Goal: Task Accomplishment & Management: Use online tool/utility

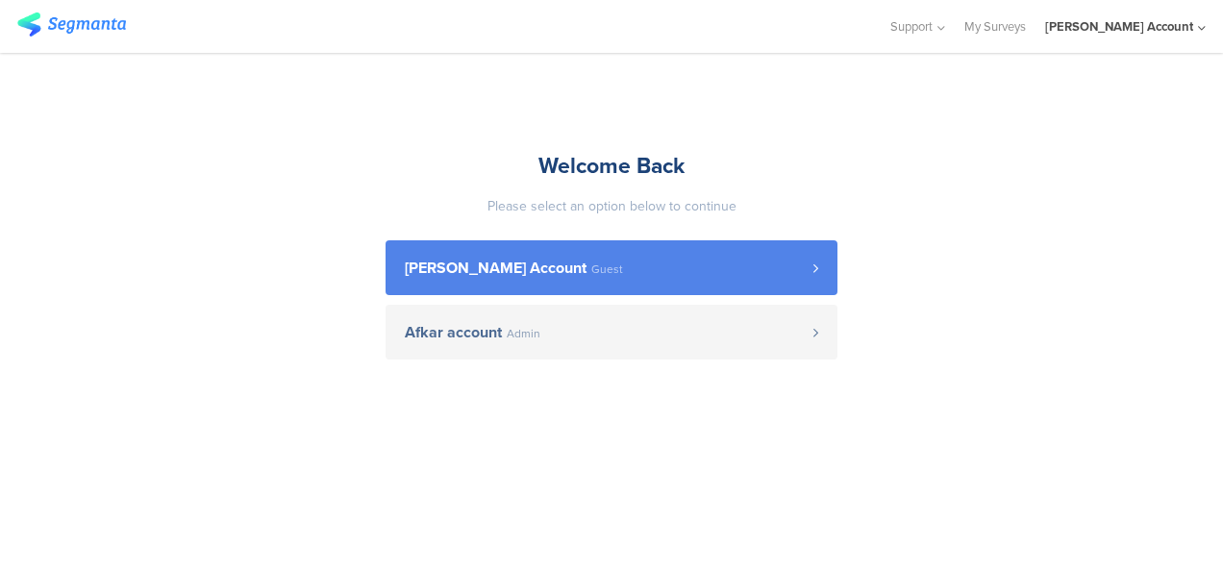
click at [560, 263] on span "[PERSON_NAME] Account" at bounding box center [496, 268] width 182 height 15
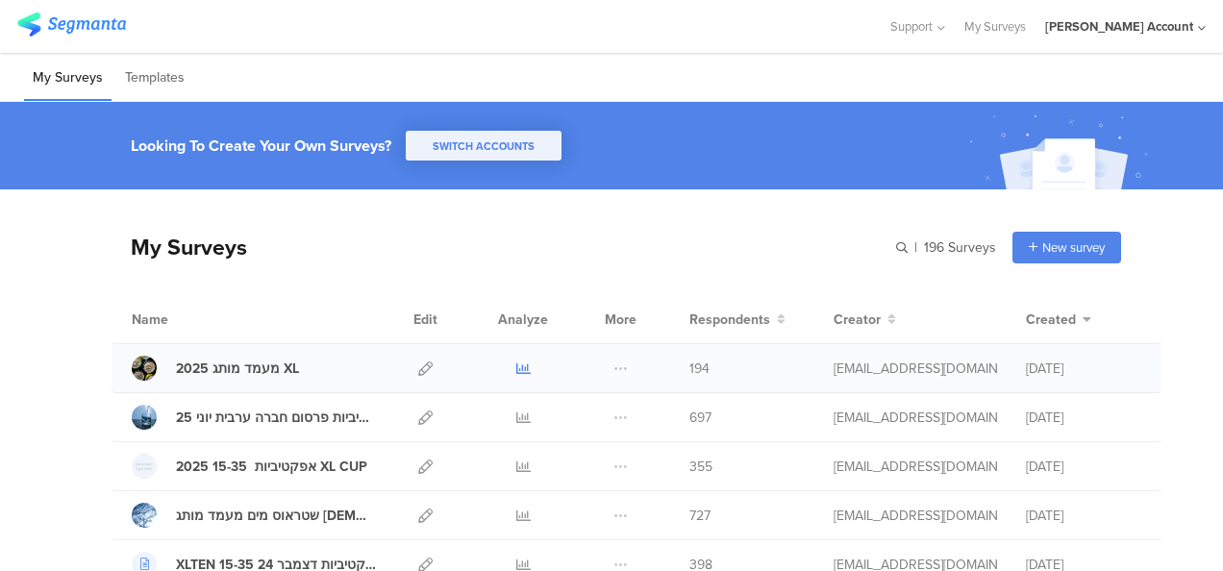
click at [516, 367] on icon at bounding box center [523, 369] width 14 height 14
click at [418, 365] on icon at bounding box center [425, 369] width 14 height 14
click at [418, 368] on icon at bounding box center [425, 369] width 14 height 14
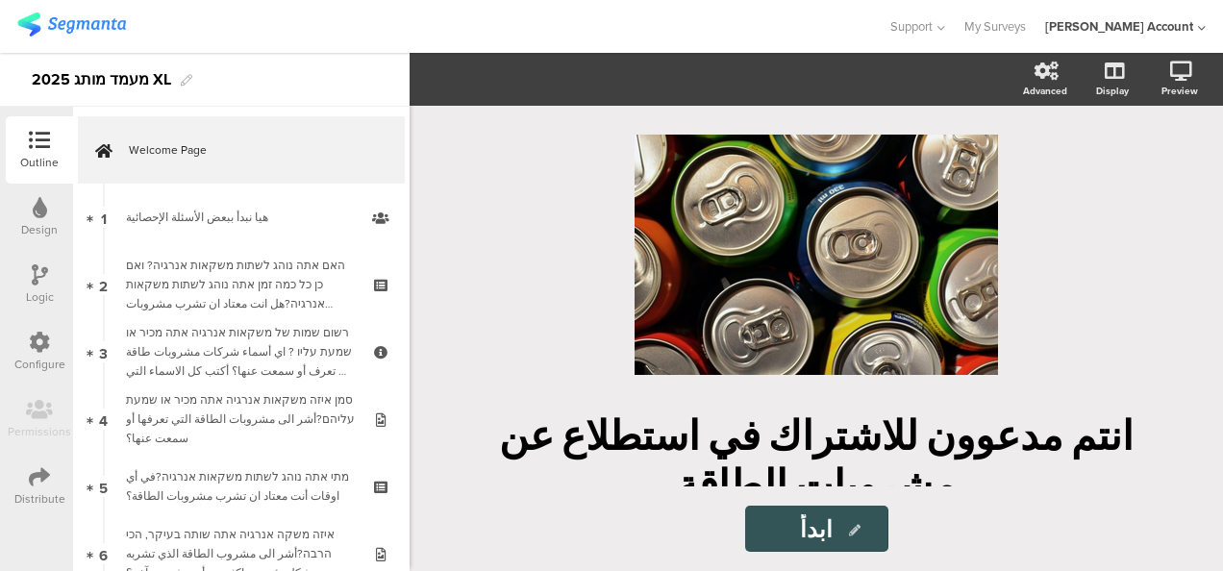
click at [35, 477] on icon at bounding box center [39, 476] width 21 height 21
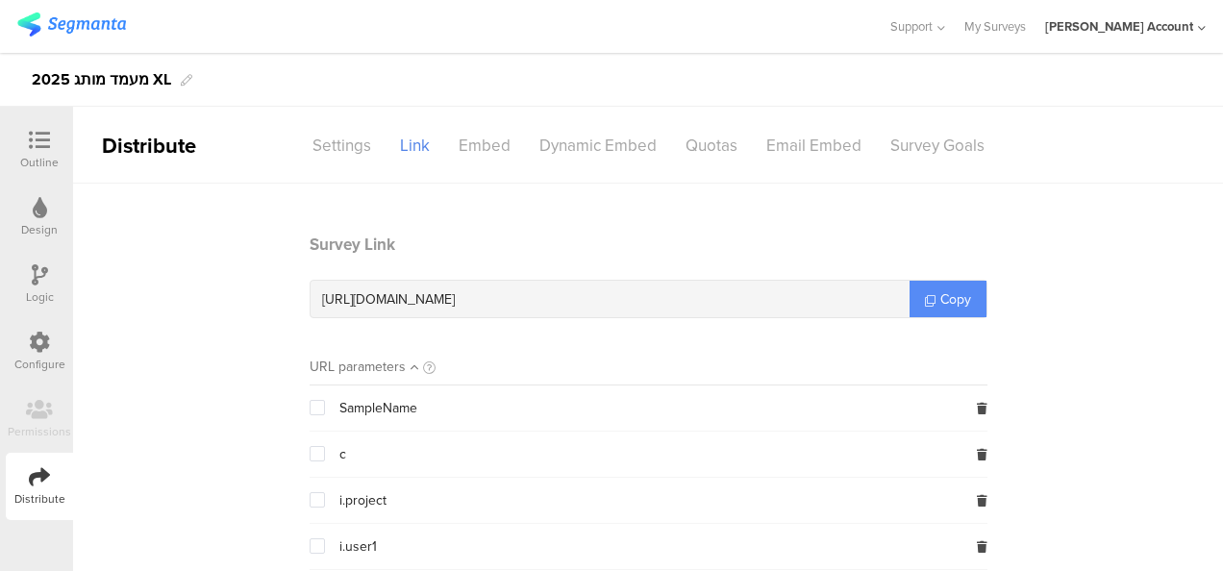
click at [940, 294] on span "Copy" at bounding box center [955, 299] width 31 height 20
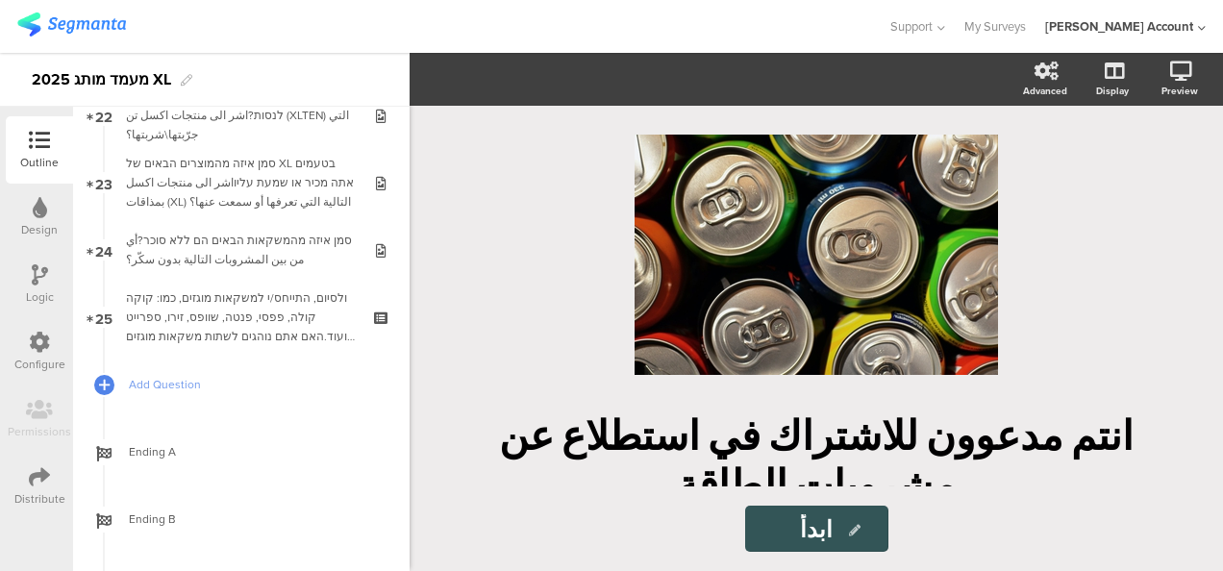
scroll to position [1608, 0]
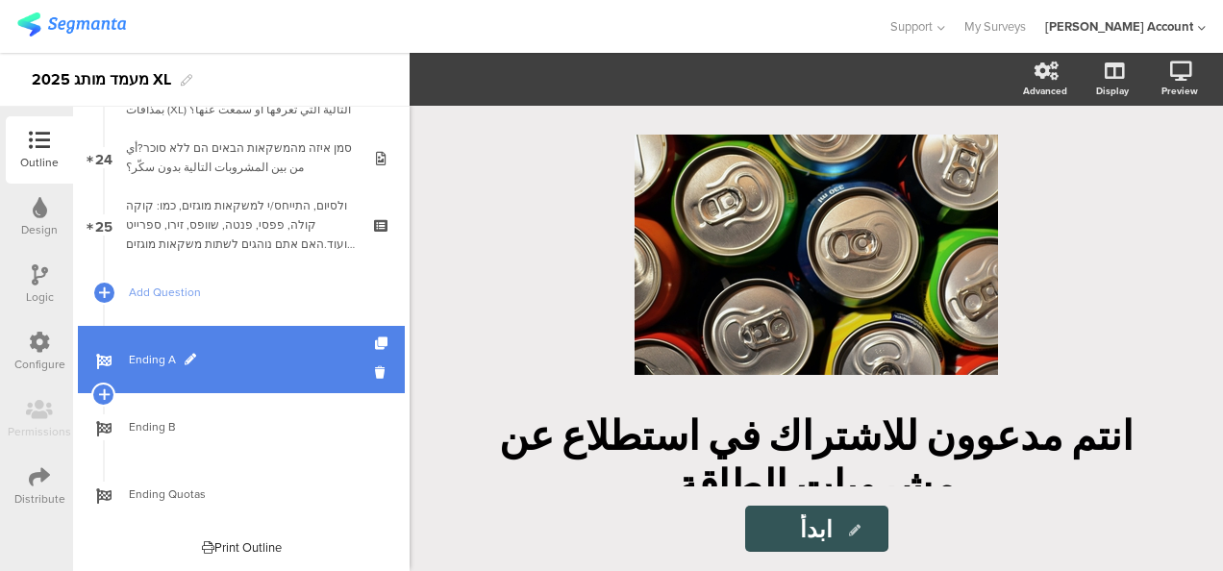
click at [206, 367] on span "Ending A" at bounding box center [252, 359] width 246 height 19
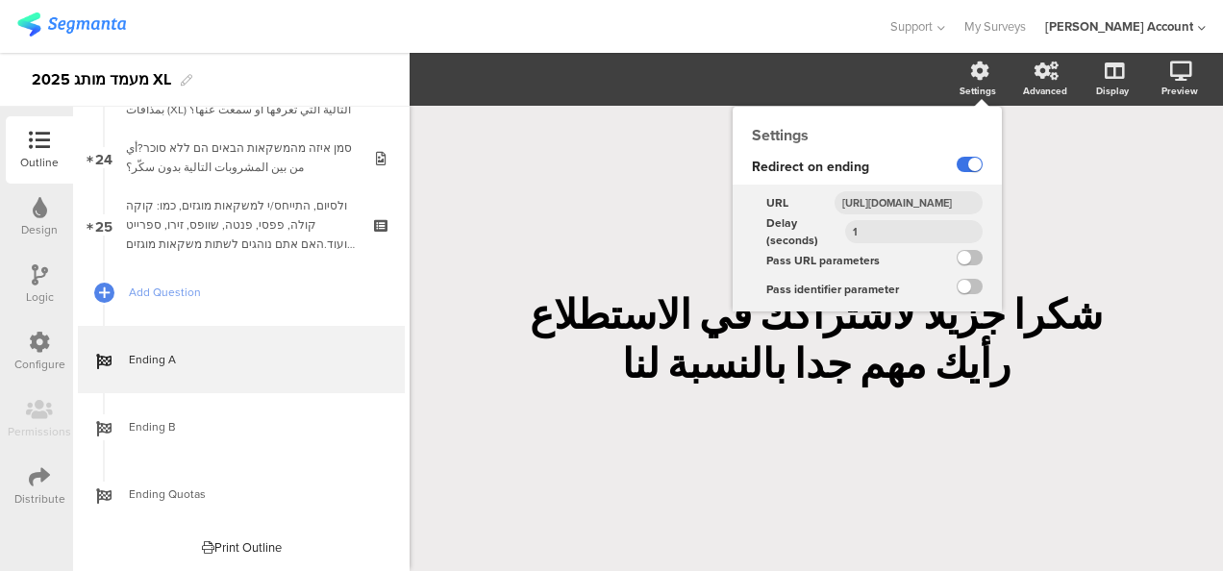
click at [971, 161] on label at bounding box center [970, 164] width 26 height 15
click at [0, 0] on input "checkbox" at bounding box center [0, 0] width 0 height 0
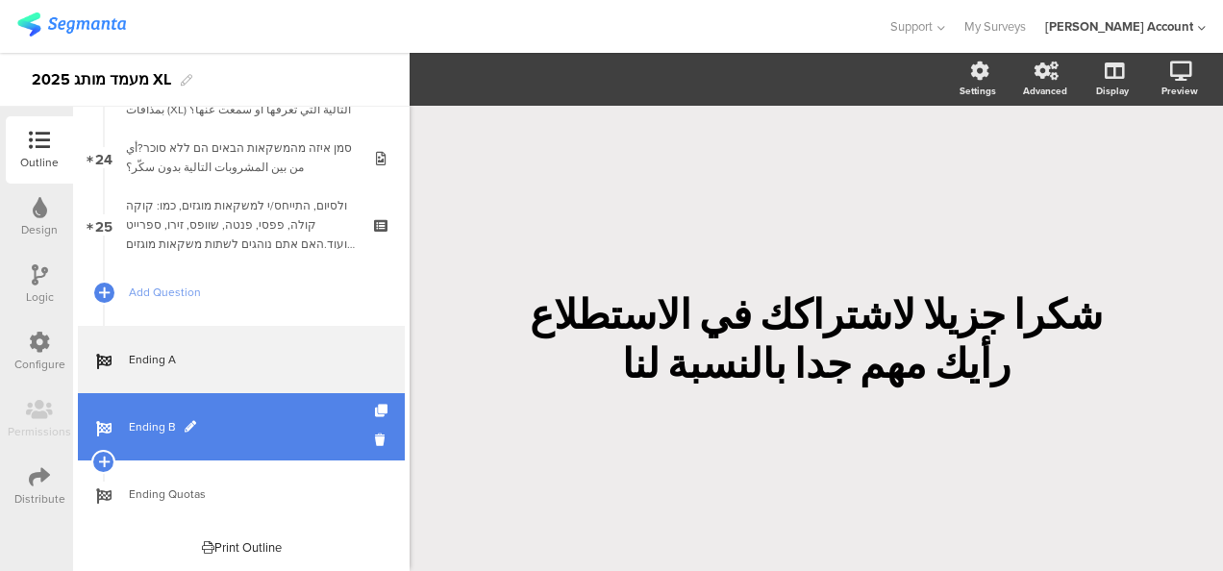
click at [299, 415] on link "Ending B" at bounding box center [241, 426] width 327 height 67
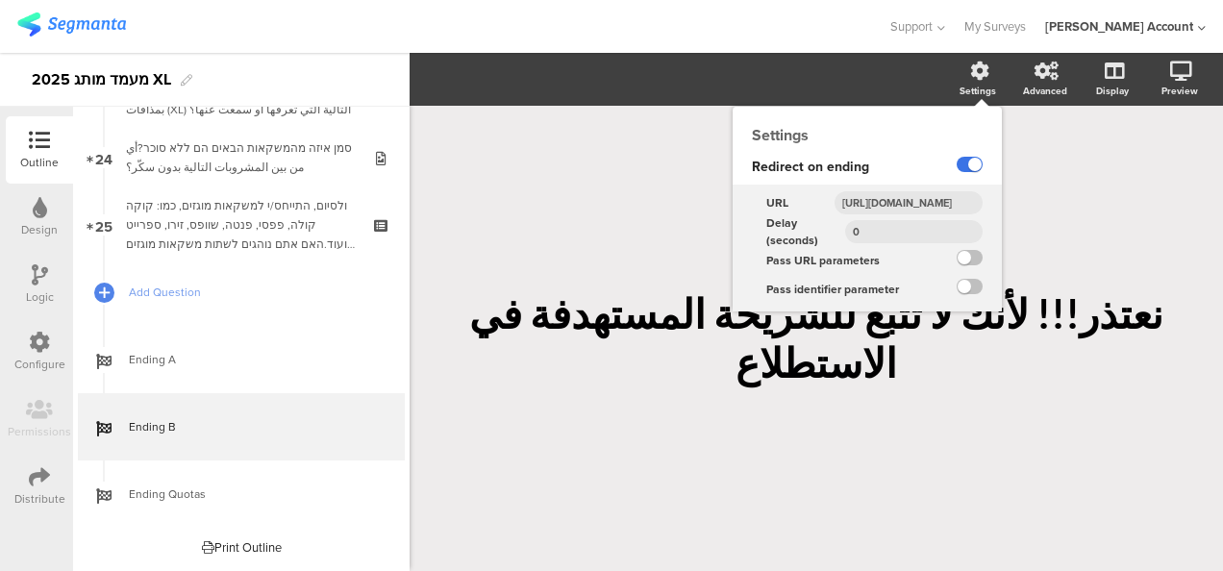
click at [976, 167] on label at bounding box center [970, 164] width 26 height 15
click at [0, 0] on input "checkbox" at bounding box center [0, 0] width 0 height 0
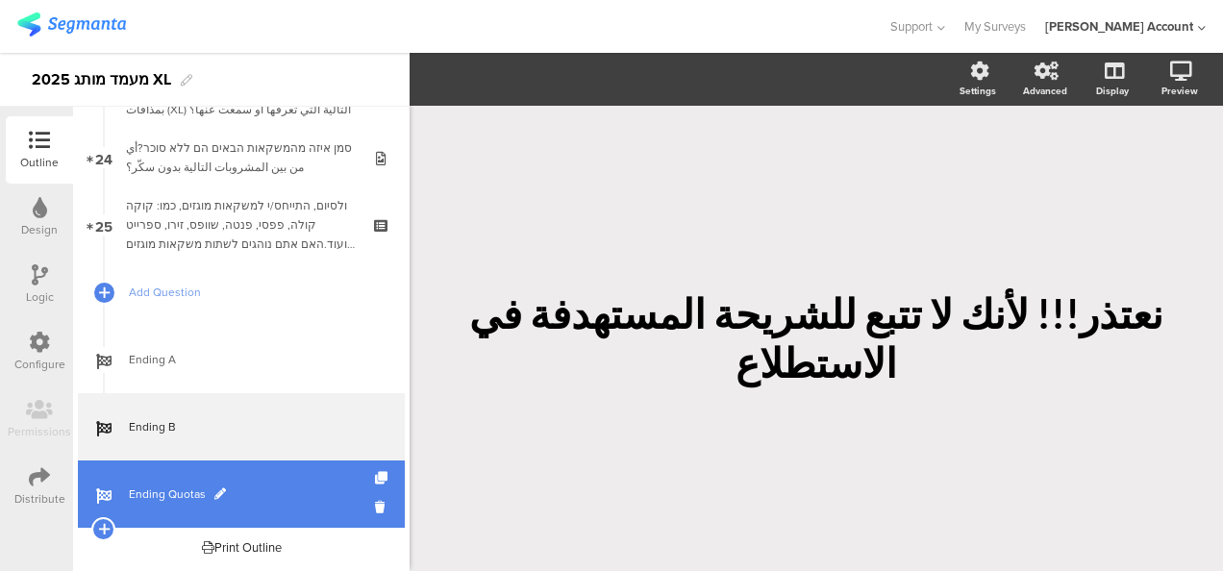
click at [262, 486] on span "Ending Quotas" at bounding box center [252, 494] width 246 height 19
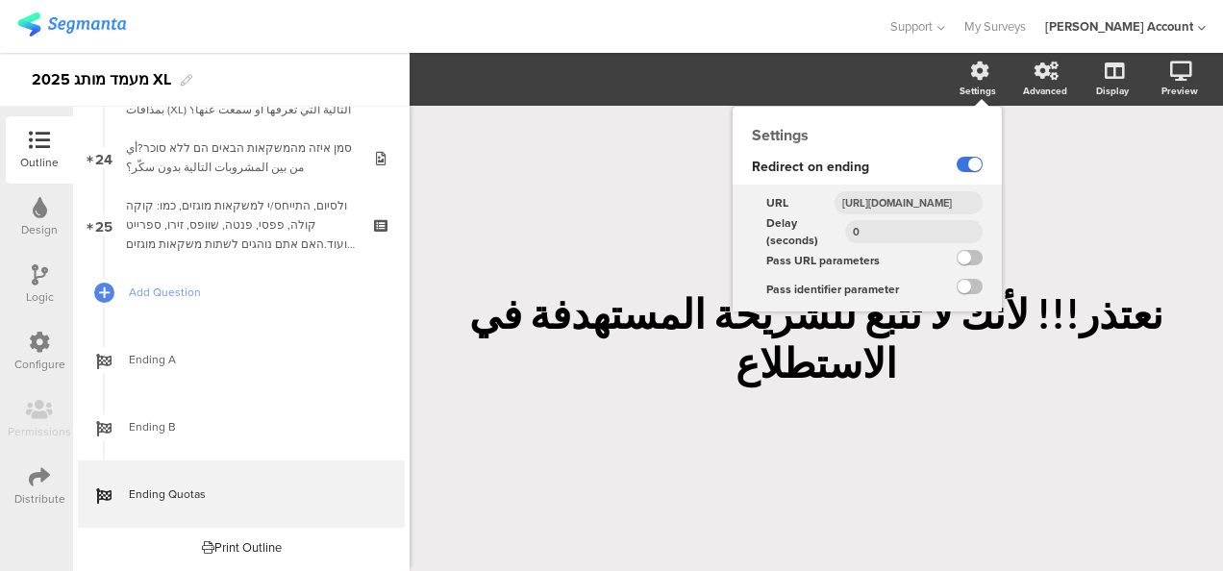
click at [973, 164] on label at bounding box center [970, 164] width 26 height 15
click at [0, 0] on input "checkbox" at bounding box center [0, 0] width 0 height 0
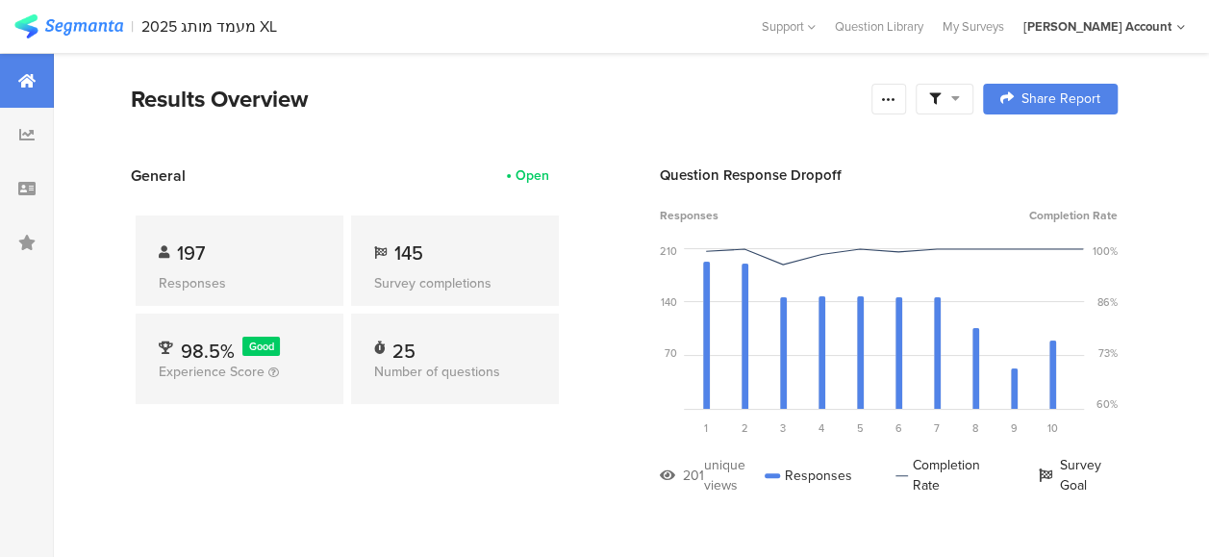
drag, startPoint x: 975, startPoint y: 96, endPoint x: 977, endPoint y: 112, distance: 16.5
click at [973, 96] on div at bounding box center [944, 99] width 58 height 31
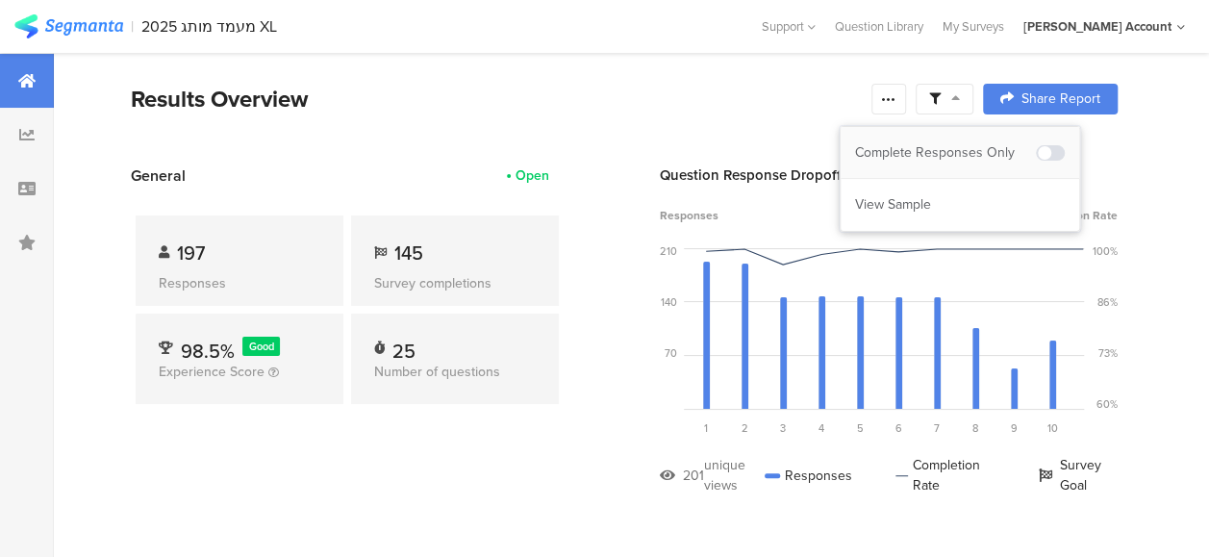
click at [979, 144] on div "Complete Responses Only" at bounding box center [945, 152] width 181 height 19
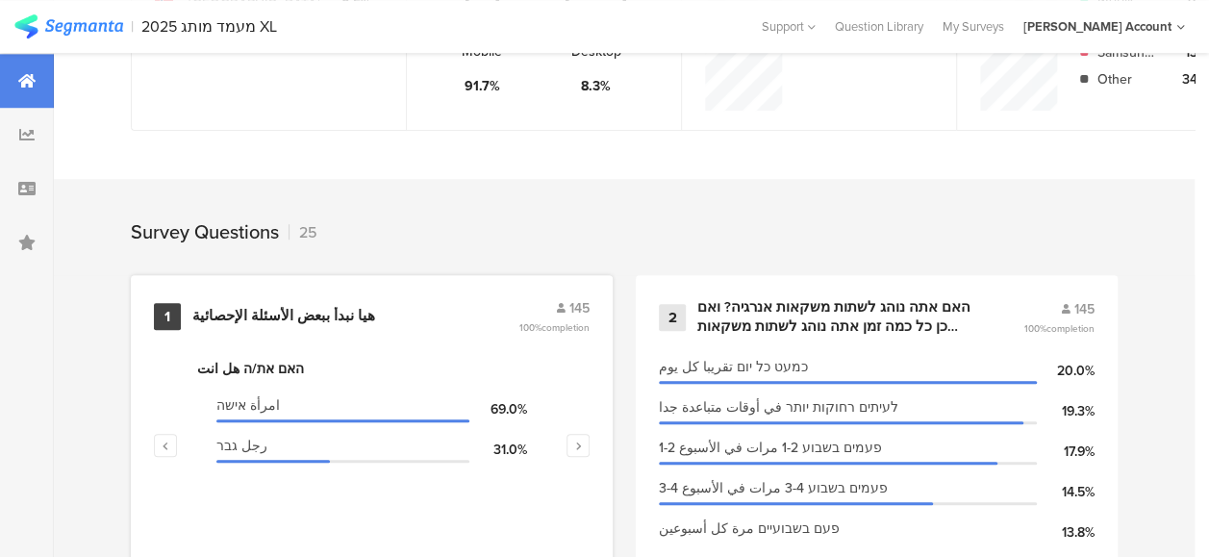
scroll to position [769, 0]
